Goal: Task Accomplishment & Management: Use online tool/utility

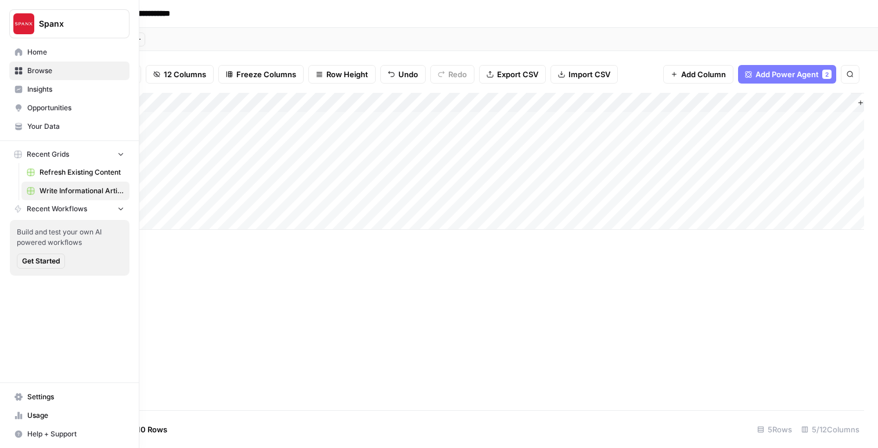
click at [25, 53] on link "Home" at bounding box center [69, 52] width 120 height 19
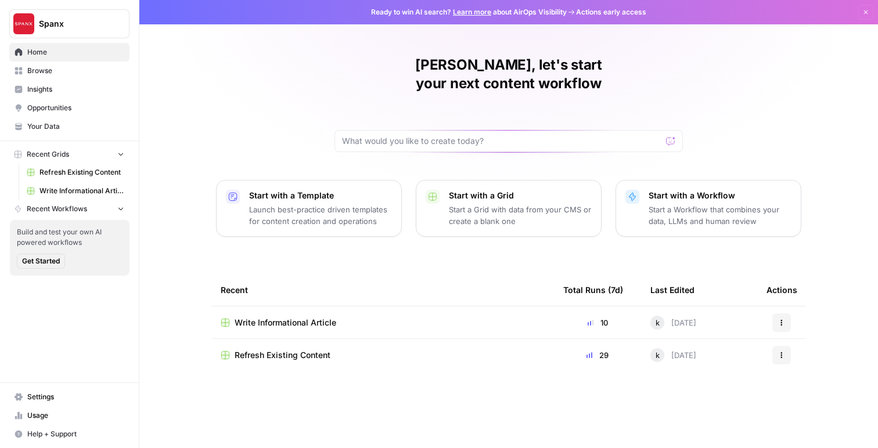
click at [33, 129] on span "Your Data" at bounding box center [75, 126] width 97 height 10
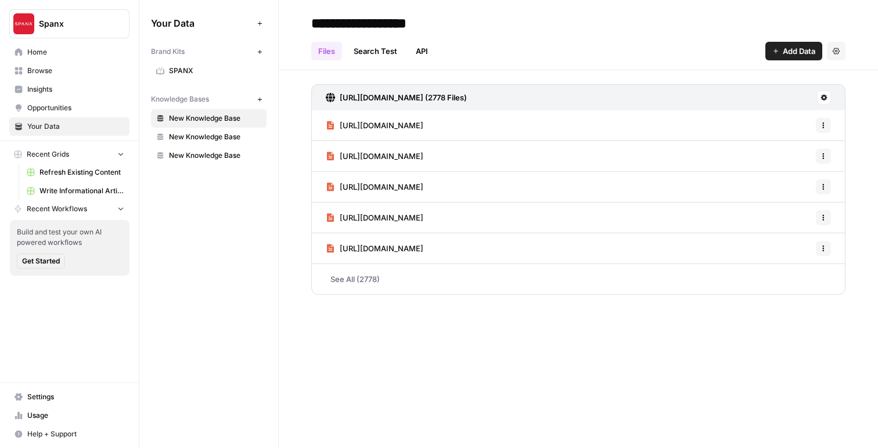
click at [63, 187] on span "Write Informational Article" at bounding box center [81, 191] width 85 height 10
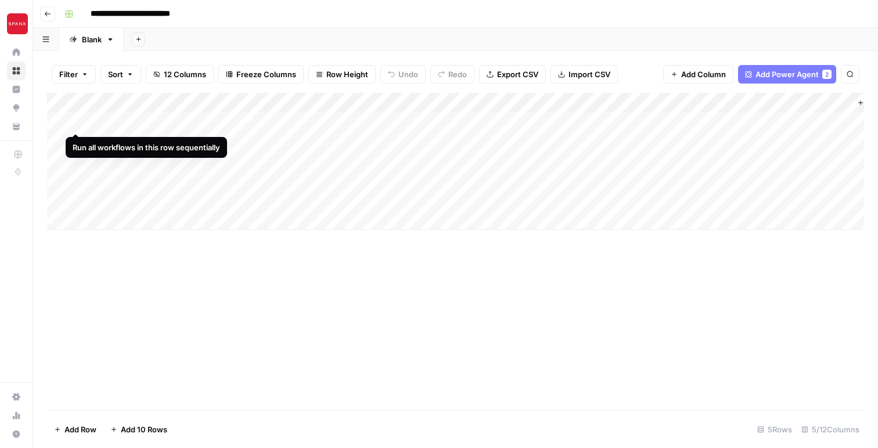
click at [78, 121] on div "Add Column" at bounding box center [455, 161] width 817 height 137
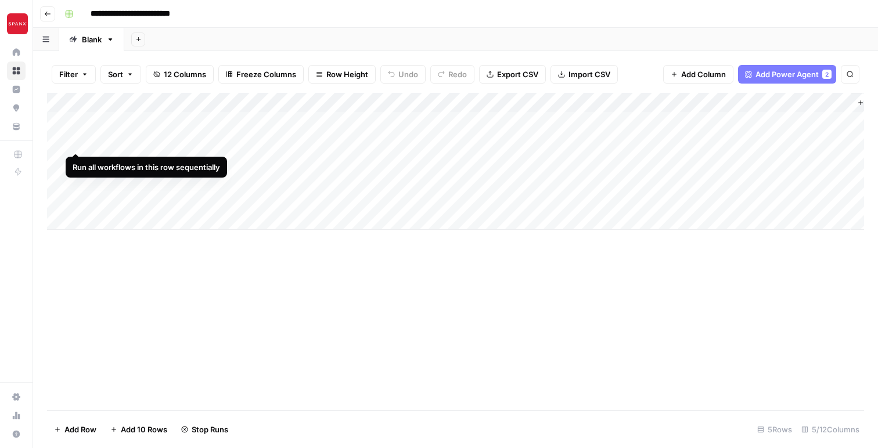
click at [75, 141] on div "Add Column" at bounding box center [455, 161] width 817 height 137
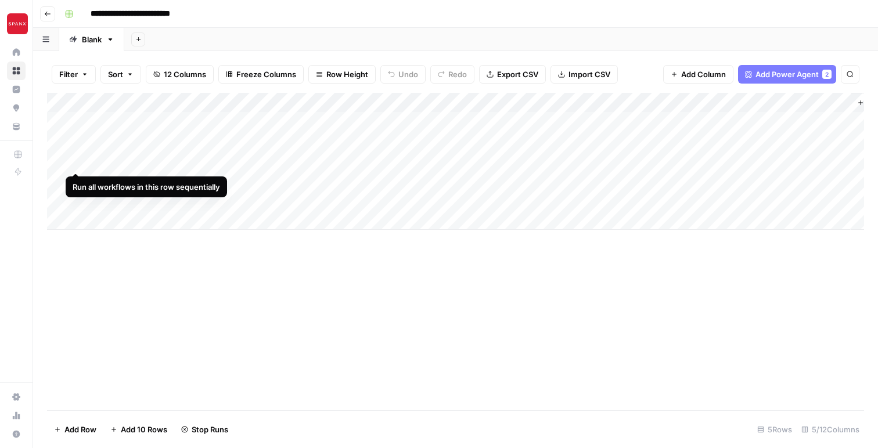
click at [75, 161] on div "Add Column" at bounding box center [455, 161] width 817 height 137
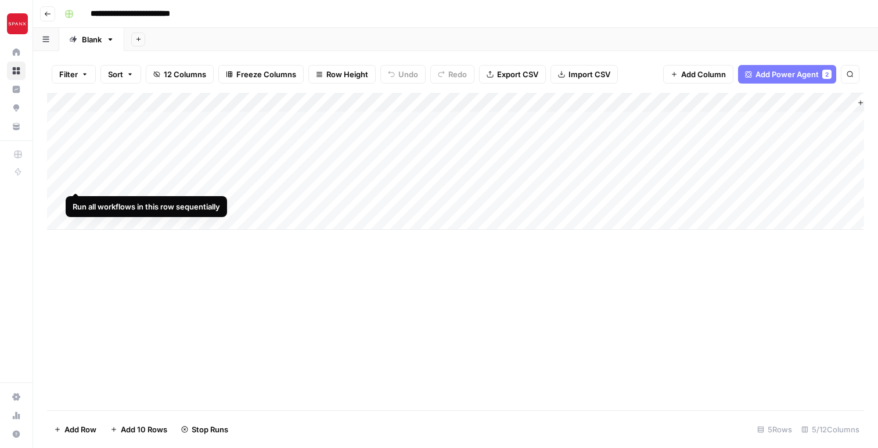
click at [77, 179] on div "Add Column" at bounding box center [455, 161] width 817 height 137
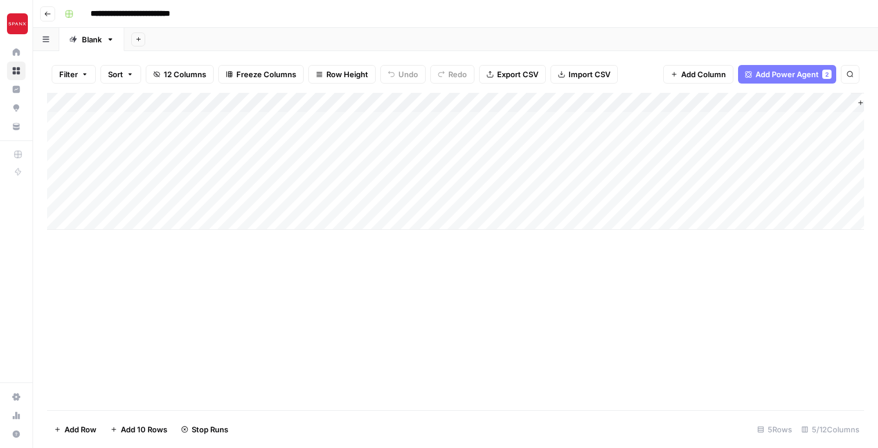
click at [572, 121] on div "Add Column" at bounding box center [455, 161] width 817 height 137
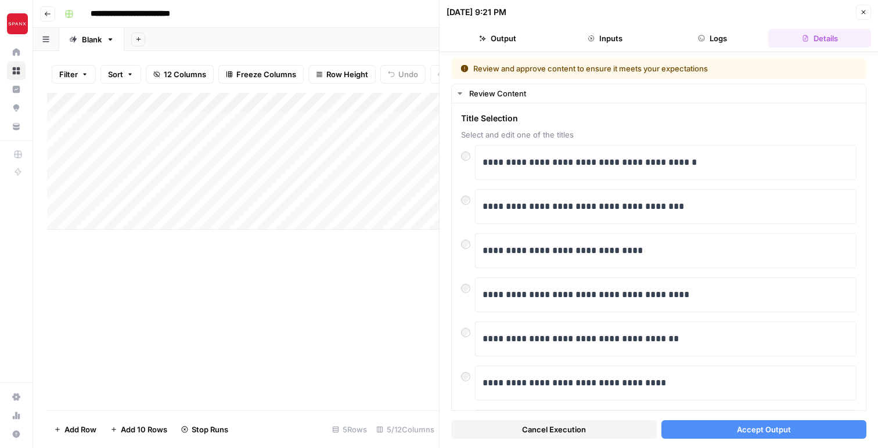
click at [724, 429] on button "Accept Output" at bounding box center [764, 429] width 206 height 19
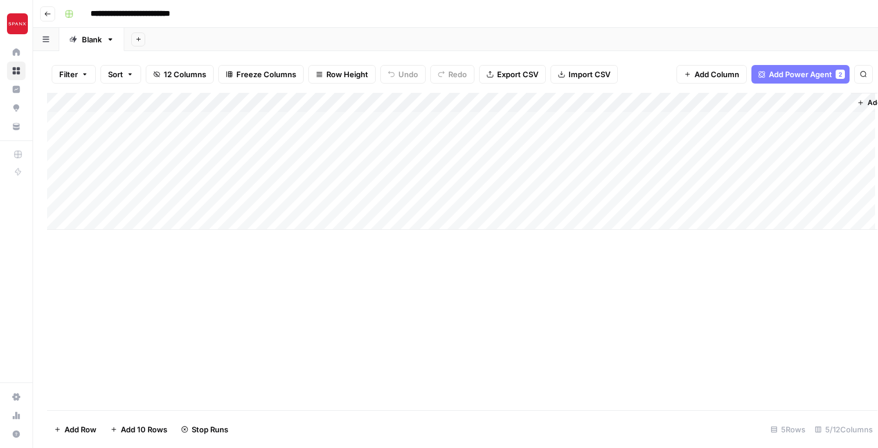
click at [411, 274] on div "Add Column" at bounding box center [462, 252] width 830 height 318
click at [570, 142] on div "Add Column" at bounding box center [455, 161] width 817 height 137
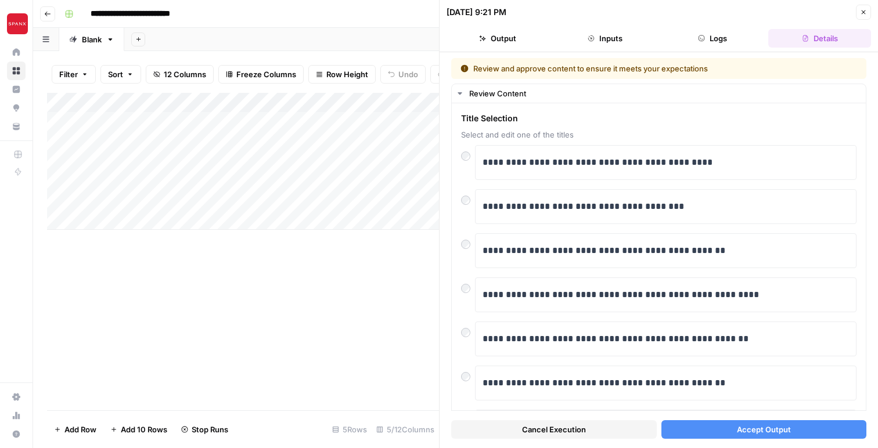
click at [725, 424] on button "Accept Output" at bounding box center [764, 429] width 206 height 19
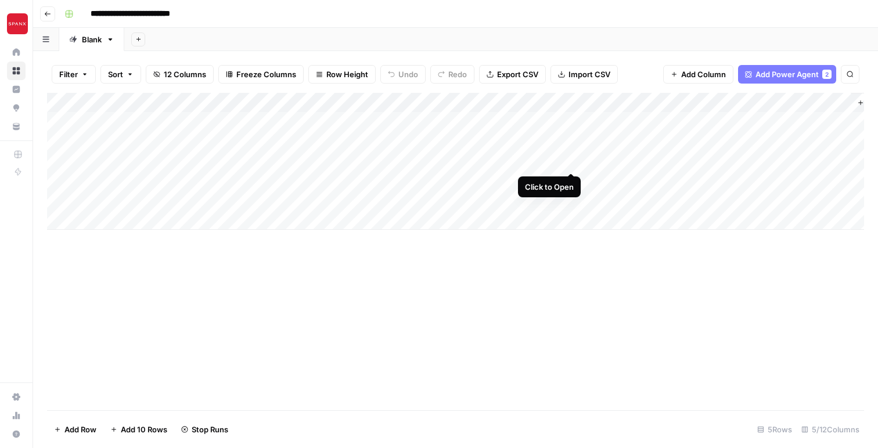
click at [572, 159] on div "Add Column" at bounding box center [455, 161] width 817 height 137
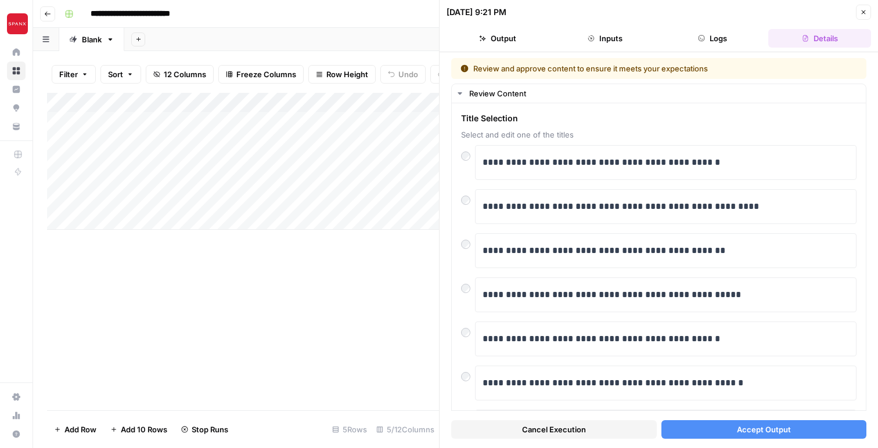
click at [709, 430] on button "Accept Output" at bounding box center [764, 429] width 206 height 19
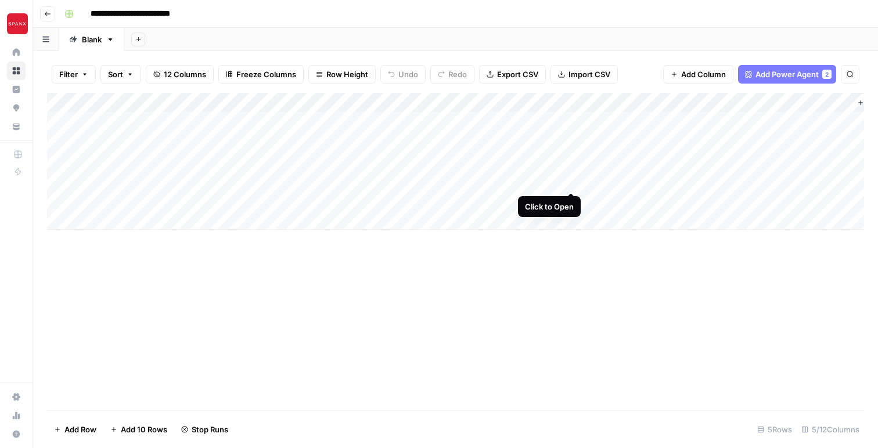
click at [570, 179] on div "Add Column" at bounding box center [455, 161] width 817 height 137
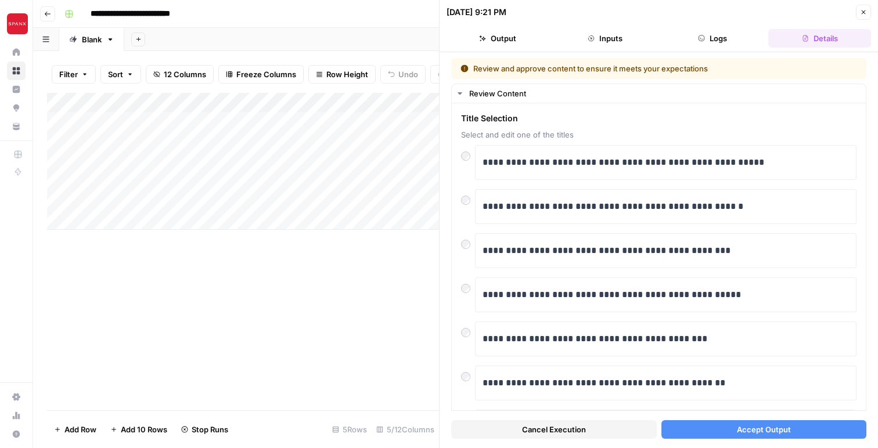
click at [705, 429] on button "Accept Output" at bounding box center [764, 429] width 206 height 19
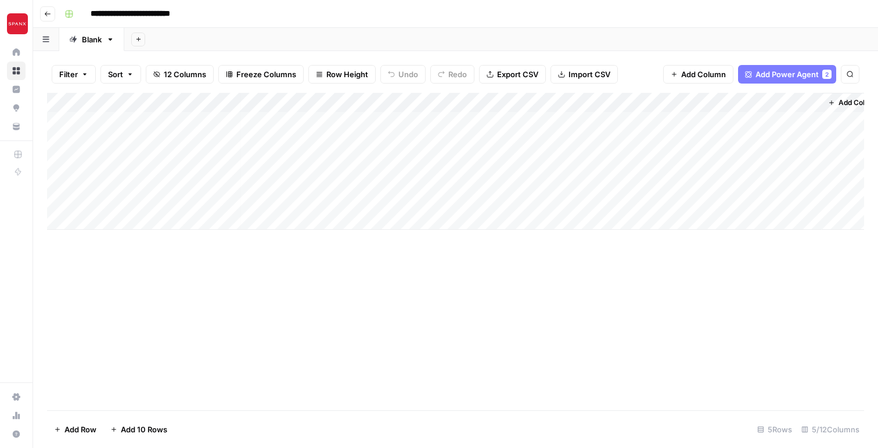
scroll to position [0, 51]
